Goal: Information Seeking & Learning: Learn about a topic

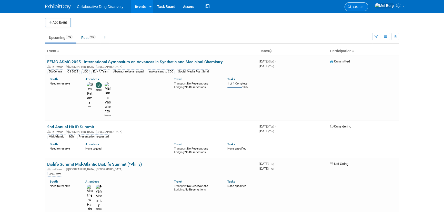
click at [363, 8] on span "Search" at bounding box center [357, 7] width 12 height 4
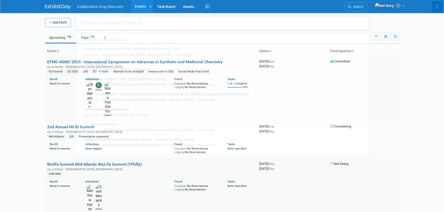
paste input "RSC-BMCS / SCI"
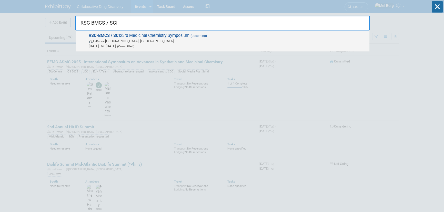
type input "RSC-BMCS / SCI"
click at [134, 38] on span "RSC-BMCS / SCI 23rd Medicinal Chemistry Symposium (Upcoming) In-Person [GEOGRAP…" at bounding box center [226, 41] width 279 height 16
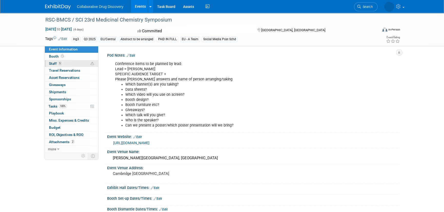
click at [74, 60] on link "5 Staff 5" at bounding box center [71, 63] width 53 height 7
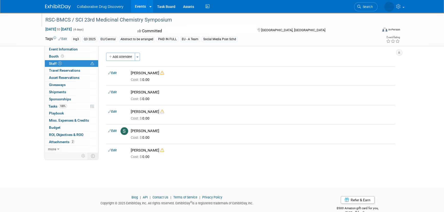
drag, startPoint x: 46, startPoint y: 20, endPoint x: 177, endPoint y: 16, distance: 131.0
click at [177, 16] on div "RSC-BMCS / SCI 23rd Medicinal Chemistry Symposium" at bounding box center [207, 19] width 326 height 9
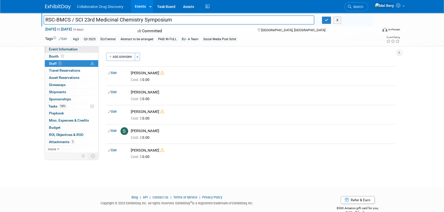
click at [54, 50] on span "Event Information" at bounding box center [63, 49] width 29 height 4
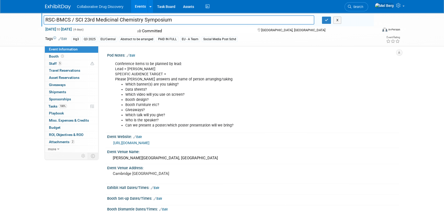
drag, startPoint x: 193, startPoint y: 144, endPoint x: 108, endPoint y: 143, distance: 84.5
click at [108, 143] on div "https://www.rscbmcs.org/events/cammedchem25/" at bounding box center [253, 143] width 292 height 8
copy link "https://www.rscbmcs.org/events/cammedchem25/"
click at [53, 63] on span "Staff 5" at bounding box center [55, 63] width 13 height 4
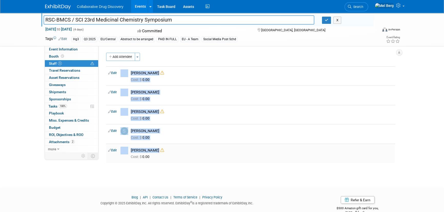
drag, startPoint x: 105, startPoint y: 69, endPoint x: 177, endPoint y: 151, distance: 108.6
click at [177, 151] on div "Pod Notes: Edit Conference items to be planned by lead: Lead = Mariana SPECIFIC…" at bounding box center [248, 99] width 300 height 107
copy div "Edit Ben Retamal Cost: $ 0.00 Edit Lauren Kossy Cost: $ 0.00 Edit Mariana Vasch…"
